Goal: Task Accomplishment & Management: Use online tool/utility

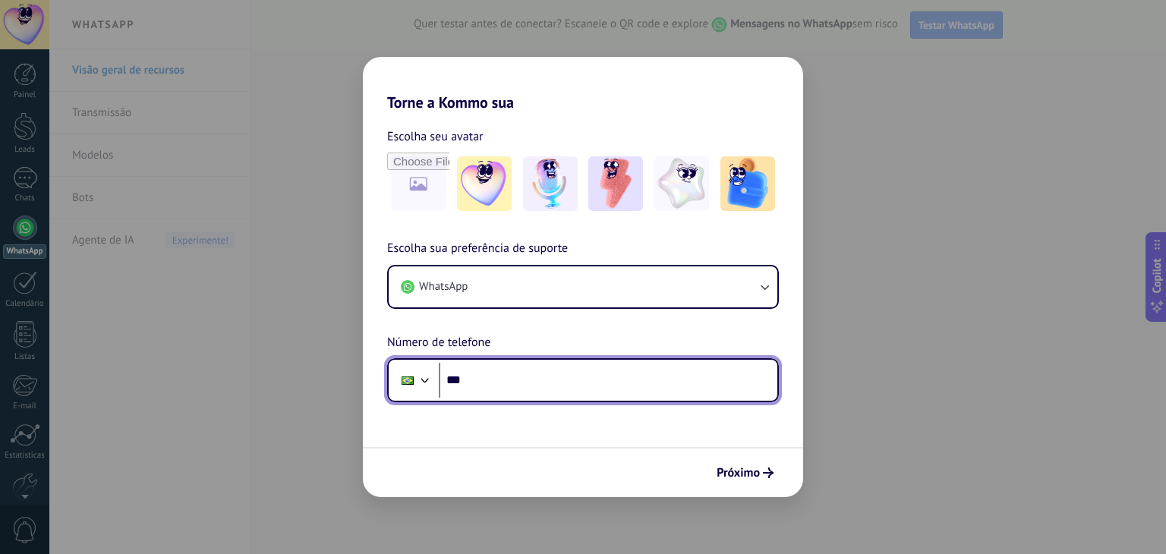
click at [541, 390] on input "***" at bounding box center [608, 380] width 338 height 35
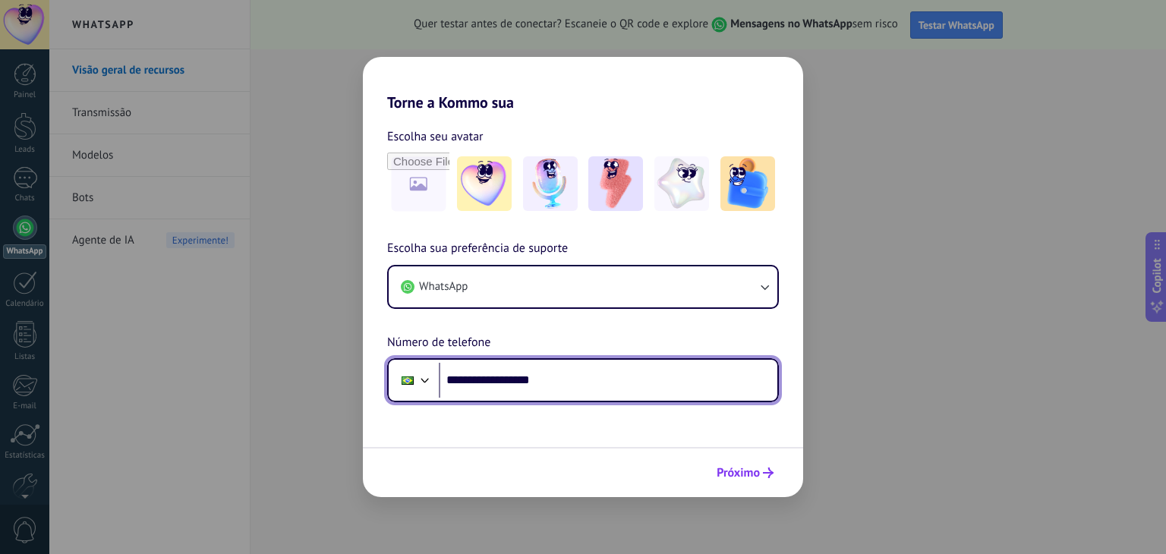
type input "**********"
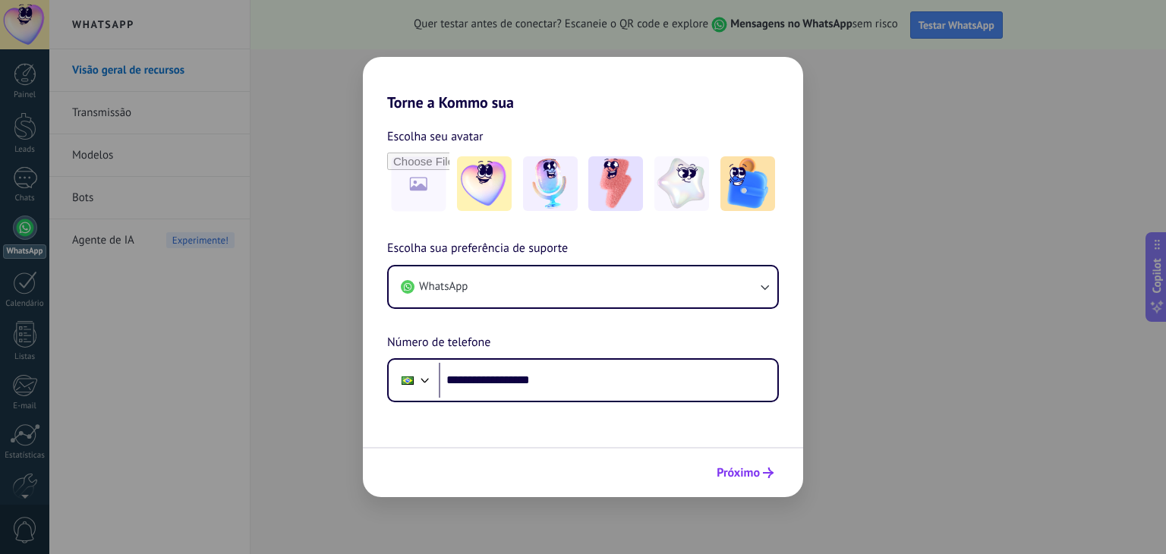
click at [729, 467] on span "Próximo" at bounding box center [737, 472] width 43 height 11
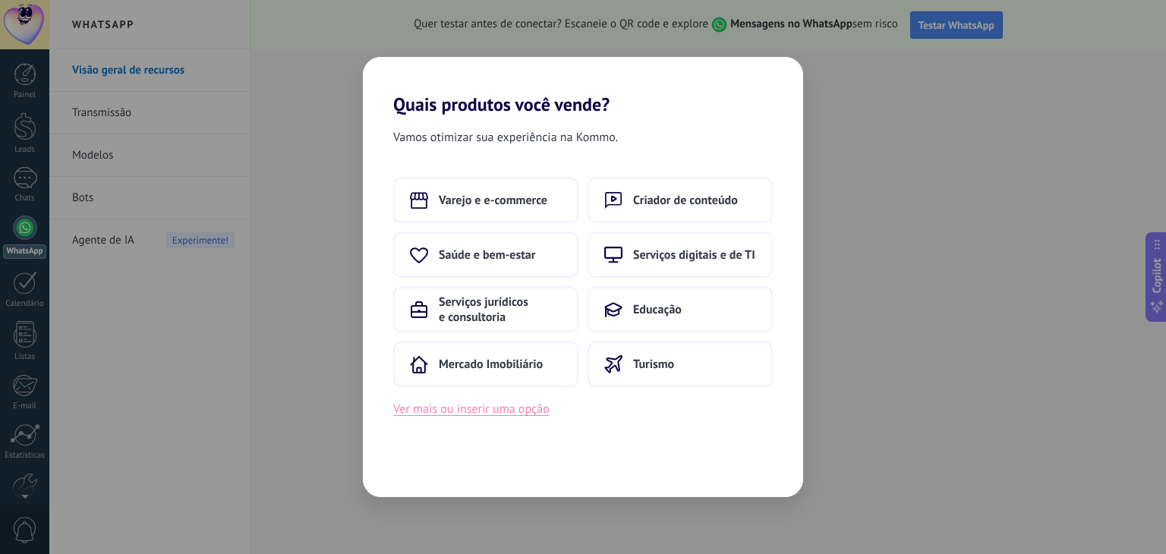
click at [519, 410] on button "Ver mais ou inserir uma opção" at bounding box center [471, 409] width 156 height 20
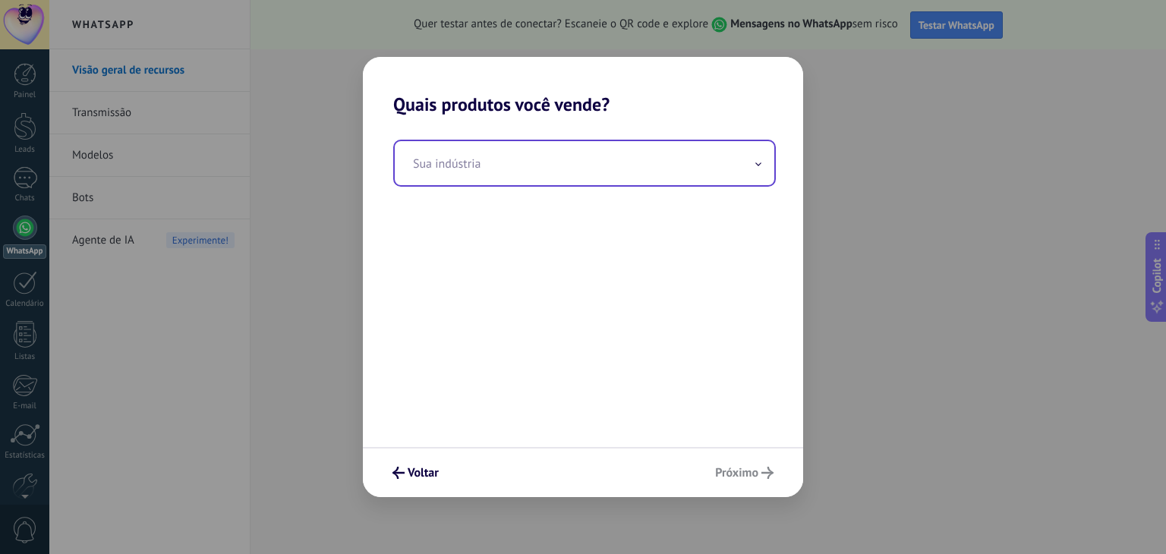
click at [634, 167] on input "text" at bounding box center [584, 163] width 379 height 44
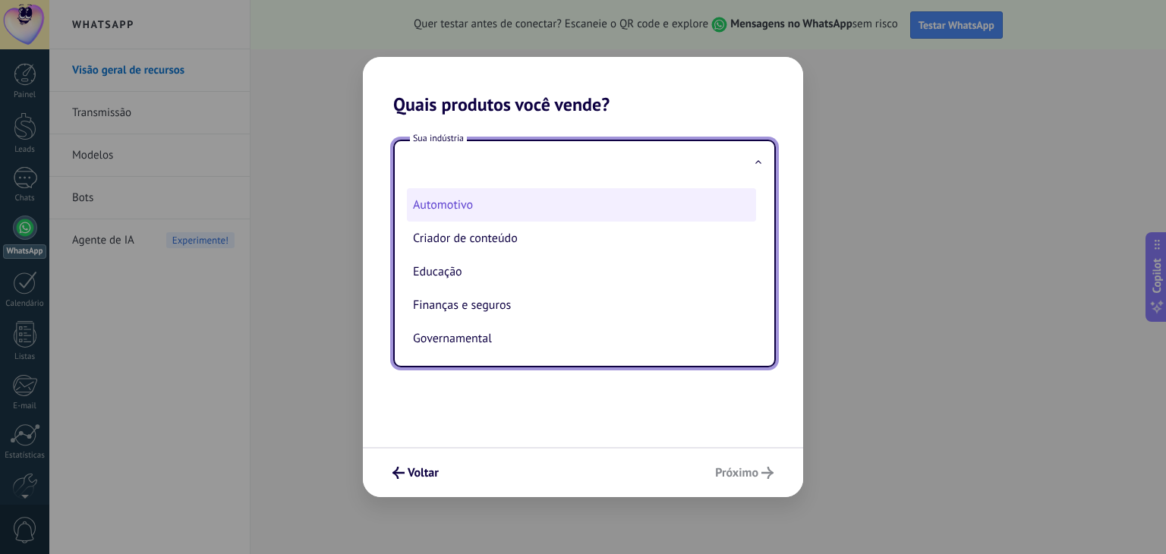
click at [486, 207] on li "Automotivo" at bounding box center [581, 204] width 349 height 33
type input "**********"
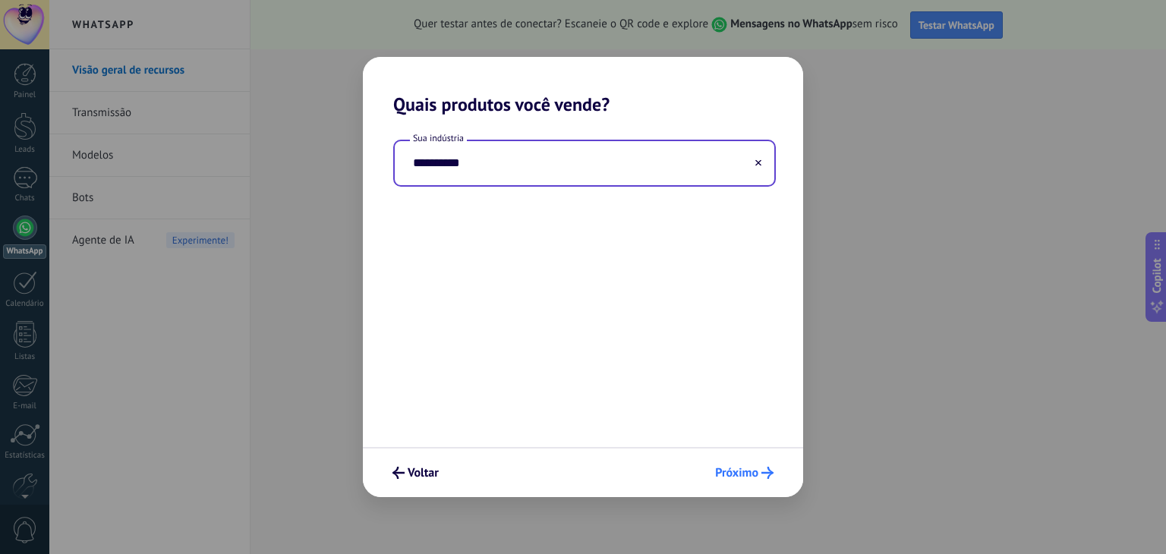
click at [732, 462] on button "Próximo" at bounding box center [744, 473] width 72 height 26
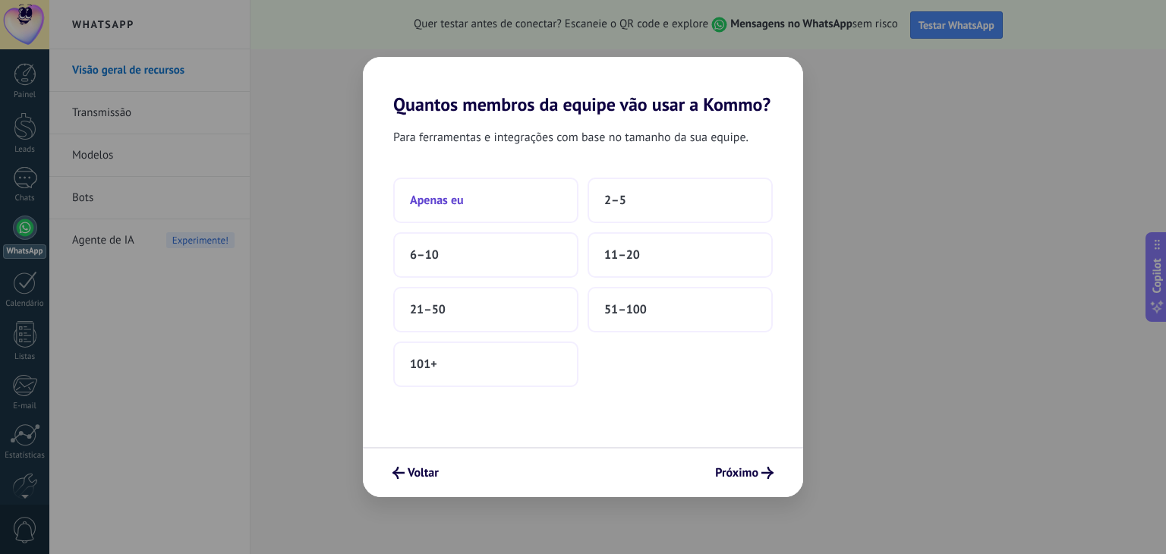
click at [492, 190] on button "Apenas eu" at bounding box center [485, 201] width 185 height 46
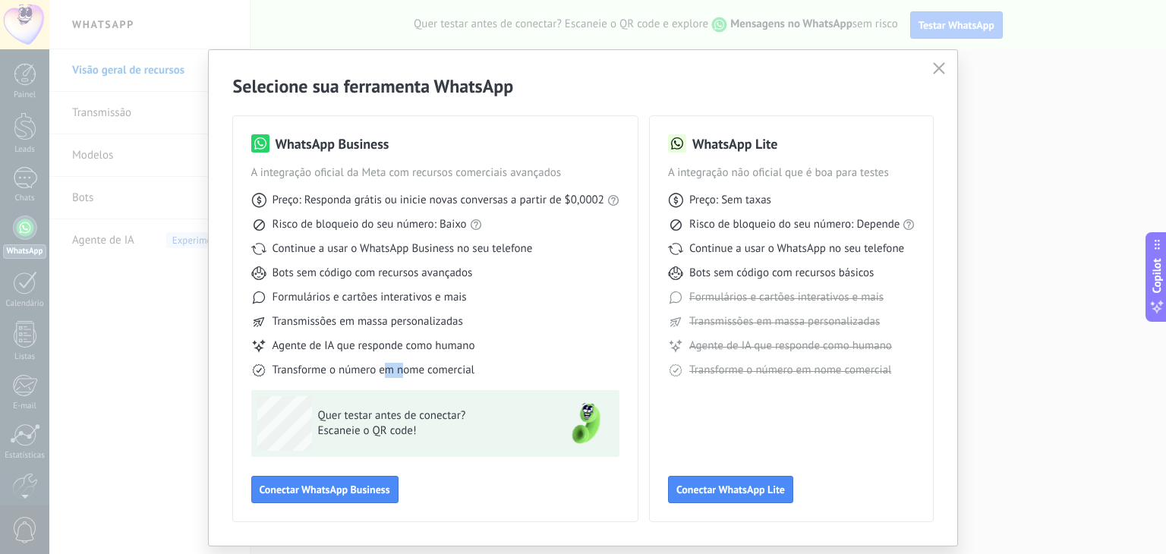
drag, startPoint x: 402, startPoint y: 367, endPoint x: 382, endPoint y: 367, distance: 20.5
click at [382, 367] on span "Transforme o número em nome comercial" at bounding box center [373, 370] width 202 height 15
click at [382, 480] on button "Conectar WhatsApp Business" at bounding box center [324, 489] width 147 height 27
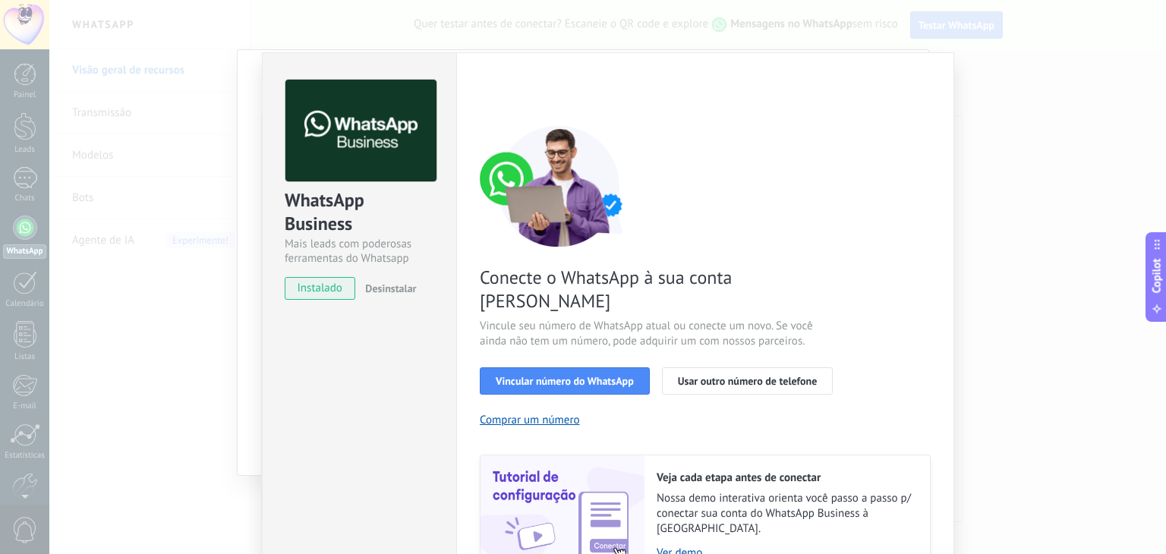
click at [993, 95] on div "WhatsApp Business Mais leads com poderosas ferramentas do Whatsapp instalado De…" at bounding box center [607, 277] width 1116 height 554
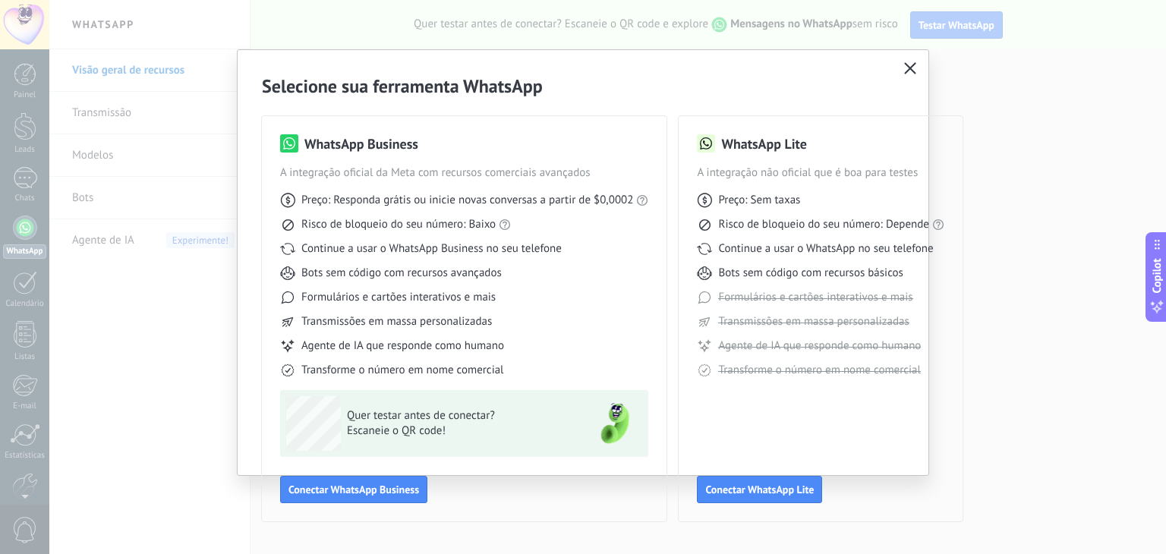
click at [915, 68] on icon "button" at bounding box center [910, 68] width 12 height 12
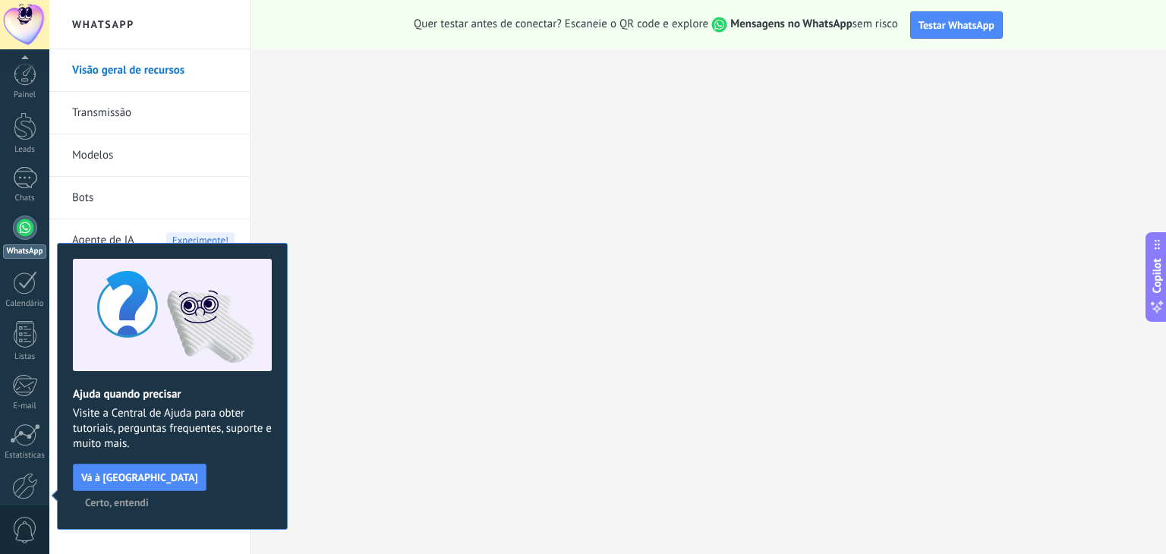
scroll to position [77, 0]
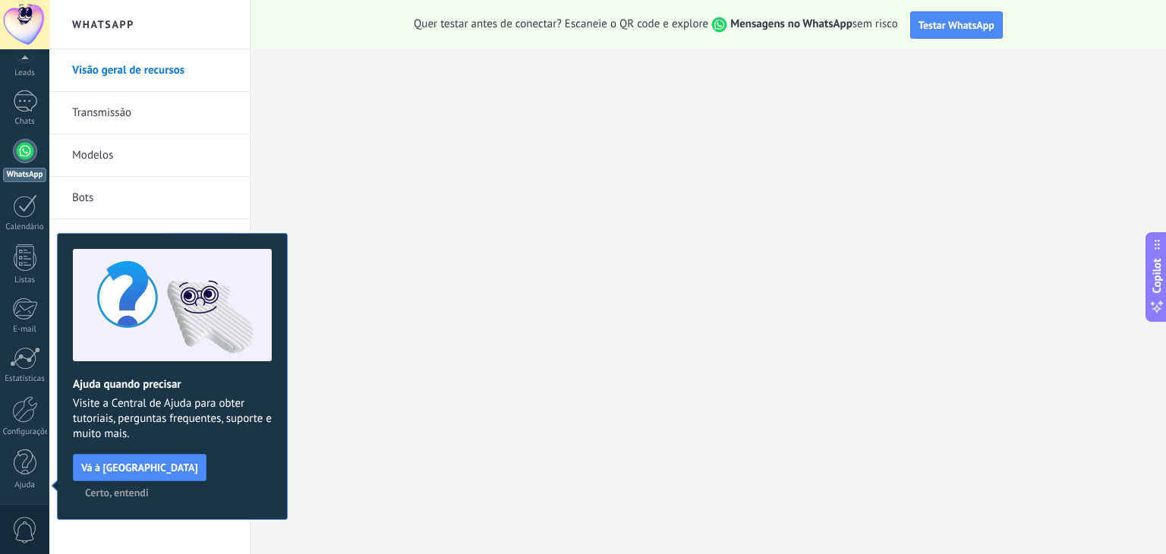
click at [134, 120] on link "Transmissão" at bounding box center [153, 113] width 162 height 42
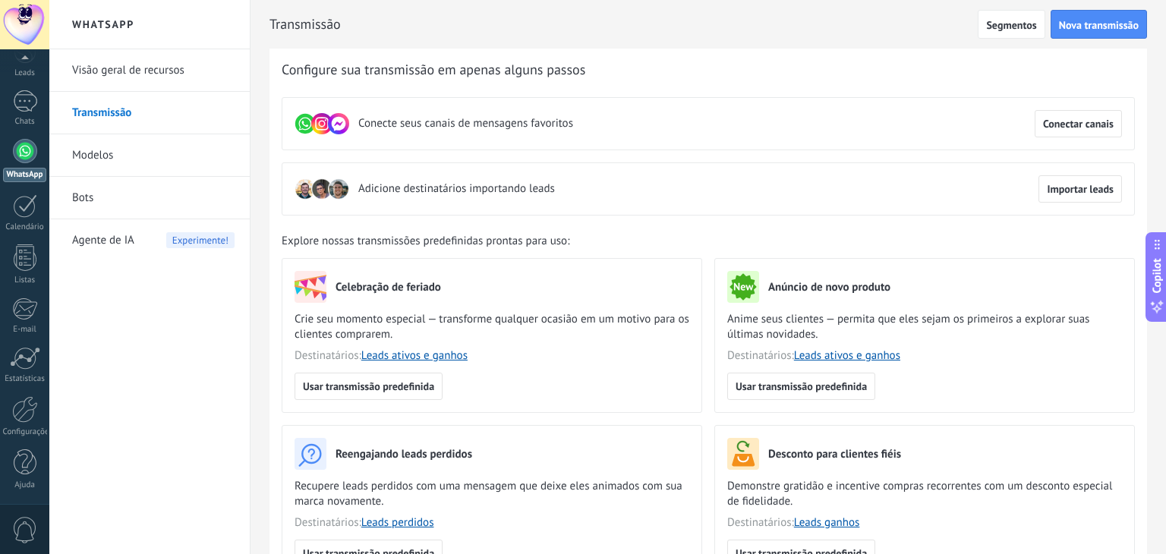
scroll to position [152, 0]
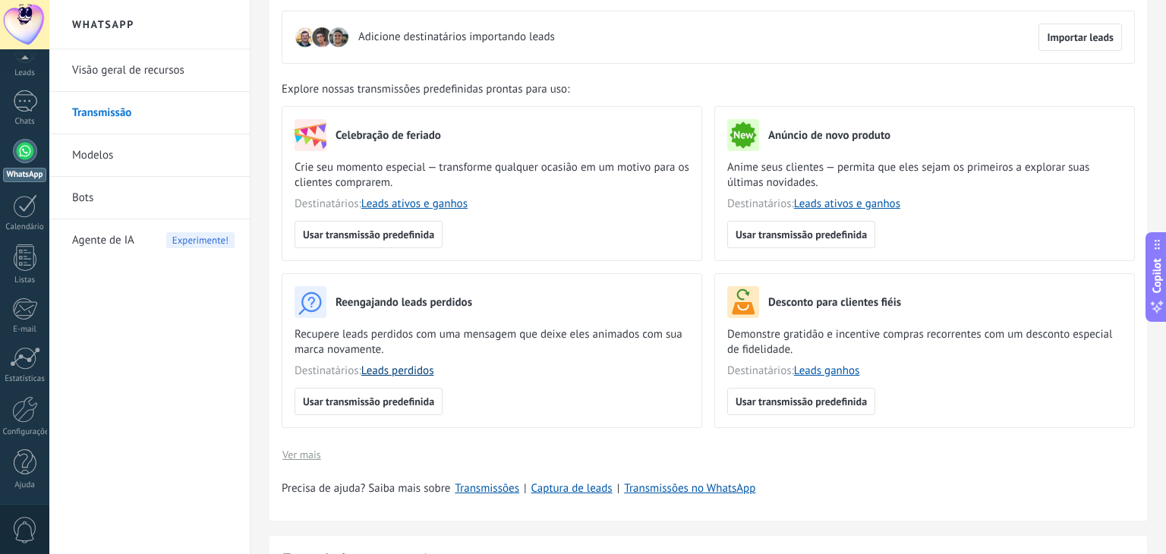
click at [414, 371] on link "Leads perdidos" at bounding box center [397, 371] width 73 height 14
click at [27, 222] on div at bounding box center [25, 228] width 24 height 24
